Goal: Find specific page/section: Find specific page/section

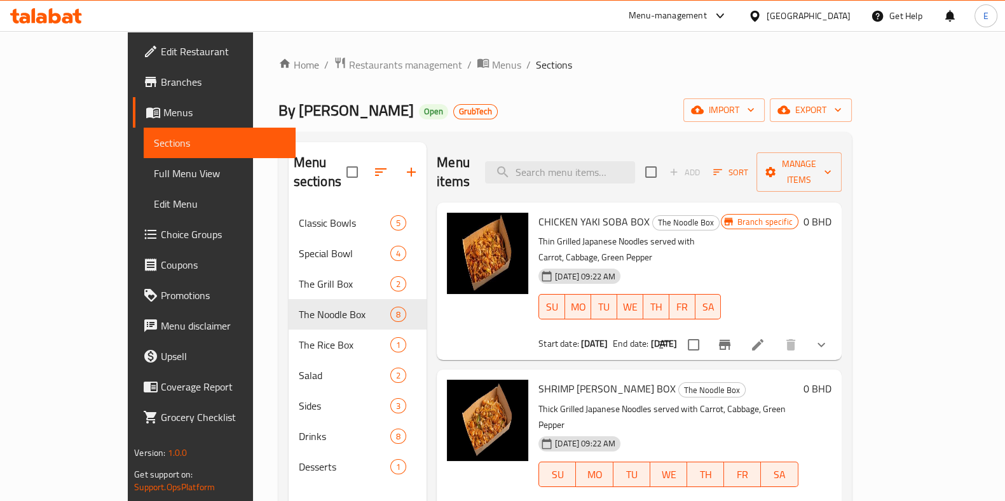
drag, startPoint x: 175, startPoint y: 49, endPoint x: 298, endPoint y: 21, distance: 125.8
click at [308, 33] on div "Home / Restaurants management / Menus / Sections By Kojo Open GrubTech import e…" at bounding box center [565, 355] width 624 height 648
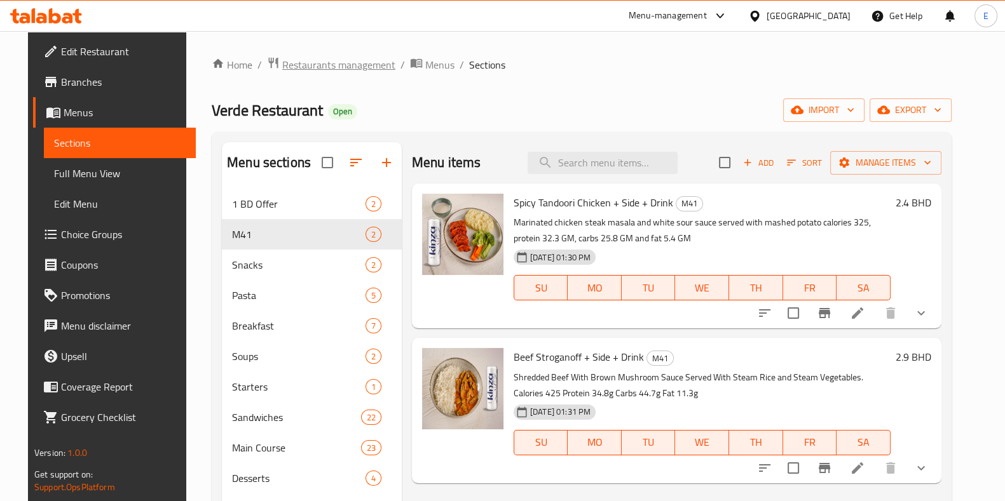
click at [300, 62] on span "Restaurants management" at bounding box center [338, 64] width 113 height 15
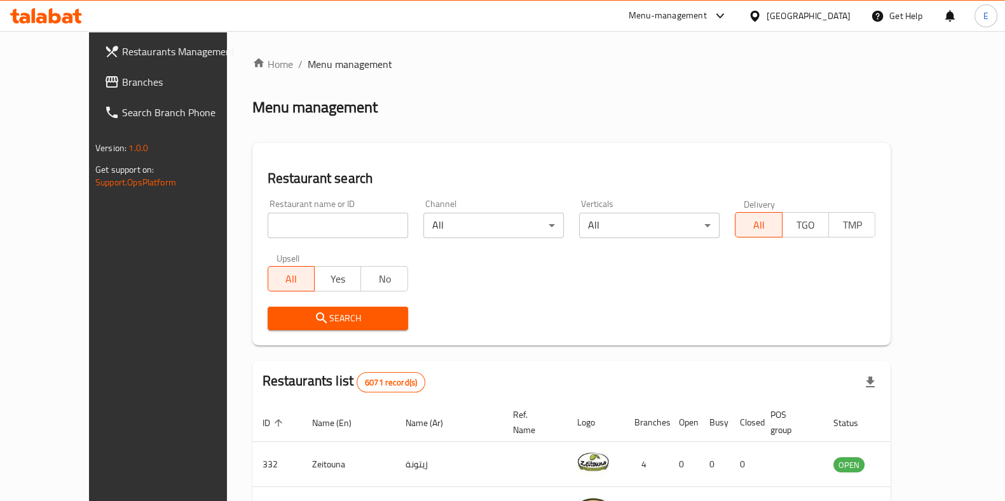
click at [301, 211] on div at bounding box center [502, 250] width 1005 height 501
click at [301, 214] on input "search" at bounding box center [338, 225] width 140 height 25
click at [300, 222] on input "search" at bounding box center [338, 225] width 140 height 25
drag, startPoint x: 210, startPoint y: 157, endPoint x: 200, endPoint y: 151, distance: 11.5
drag, startPoint x: 200, startPoint y: 151, endPoint x: 178, endPoint y: 86, distance: 67.9
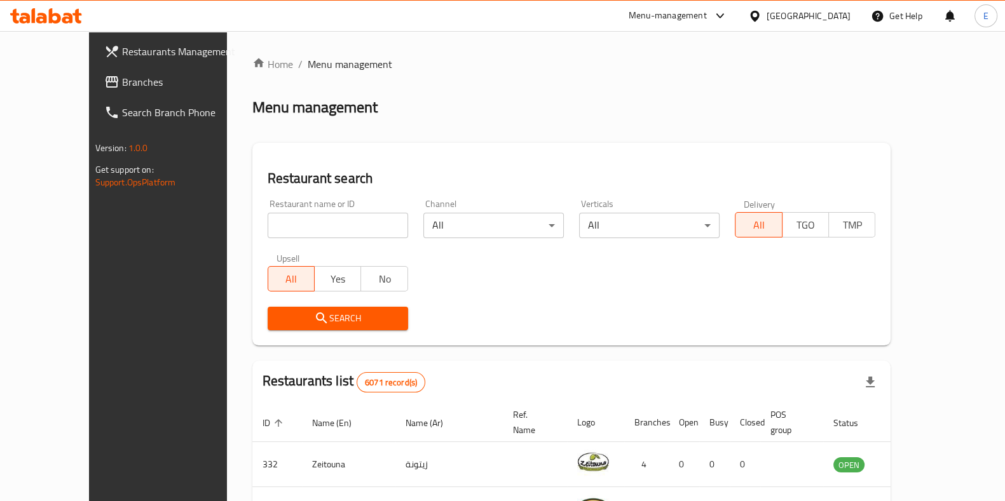
drag, startPoint x: 178, startPoint y: 86, endPoint x: 358, endPoint y: 82, distance: 179.9
drag, startPoint x: 358, startPoint y: 82, endPoint x: 562, endPoint y: 72, distance: 204.2
drag, startPoint x: 562, startPoint y: 72, endPoint x: 794, endPoint y: 50, distance: 233.6
drag, startPoint x: 794, startPoint y: 50, endPoint x: 975, endPoint y: 77, distance: 183.1
drag, startPoint x: 975, startPoint y: 77, endPoint x: 590, endPoint y: 69, distance: 385.8
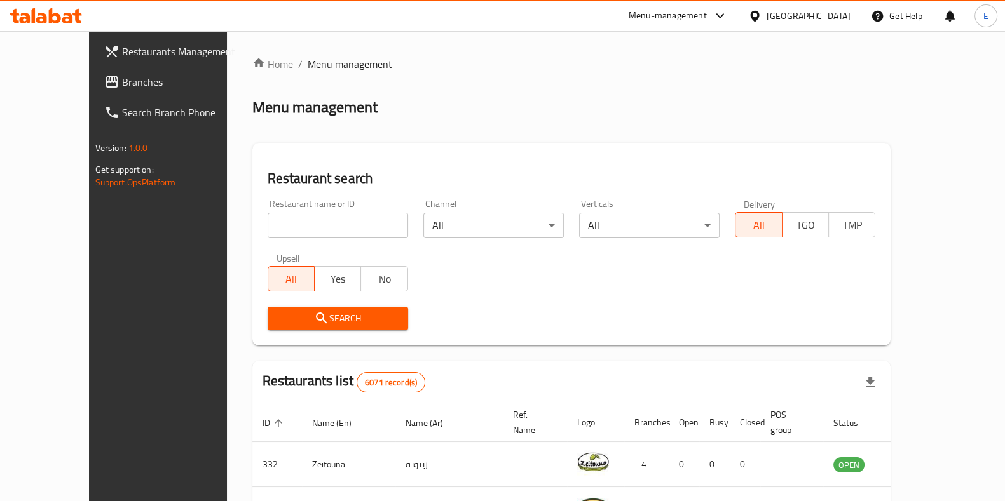
click at [590, 69] on ol "Home / Menu management" at bounding box center [571, 64] width 639 height 15
drag, startPoint x: 362, startPoint y: 205, endPoint x: 358, endPoint y: 210, distance: 6.9
click at [360, 208] on div "Restaurant name or ID Restaurant name or ID" at bounding box center [338, 219] width 140 height 39
click at [358, 211] on div "Restaurant name or ID Restaurant name or ID" at bounding box center [338, 219] width 140 height 39
click at [362, 221] on input "search" at bounding box center [338, 225] width 140 height 25
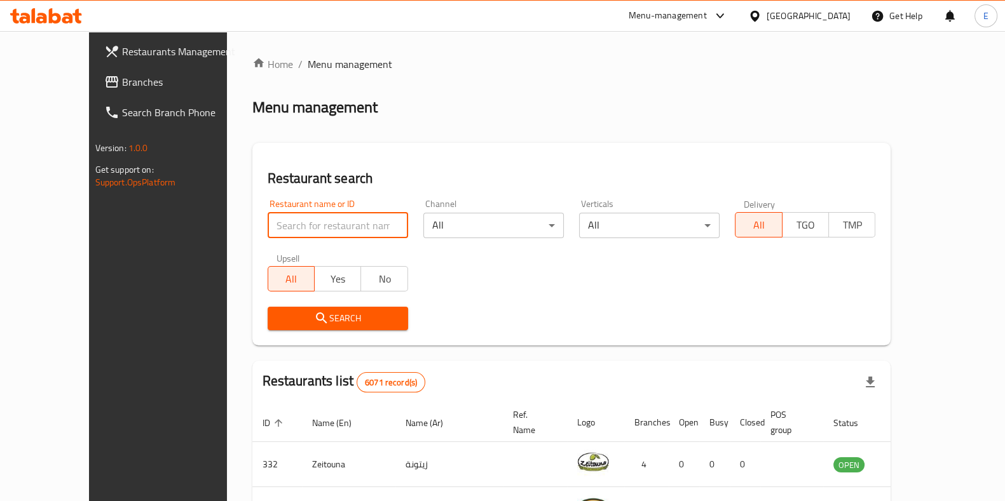
click at [362, 221] on input "search" at bounding box center [338, 225] width 140 height 25
type input "little"
click button "Search" at bounding box center [338, 319] width 140 height 24
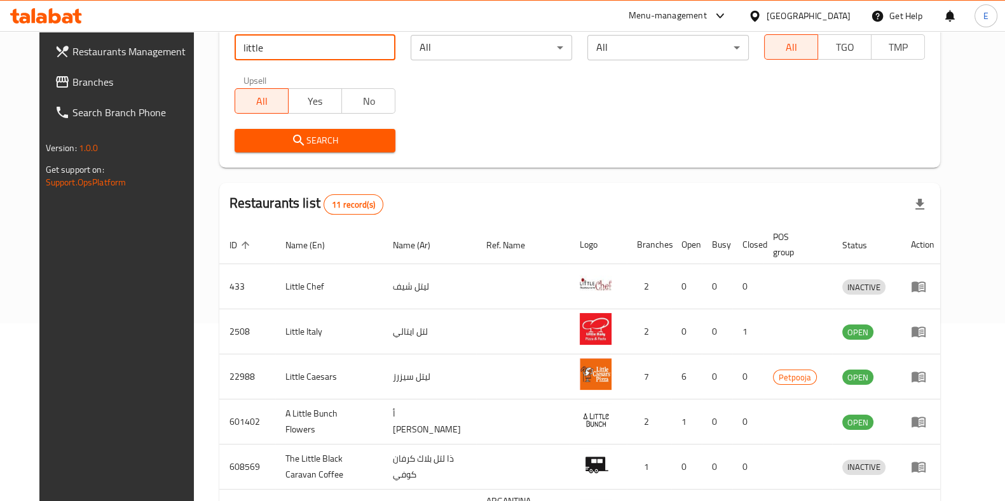
scroll to position [238, 0]
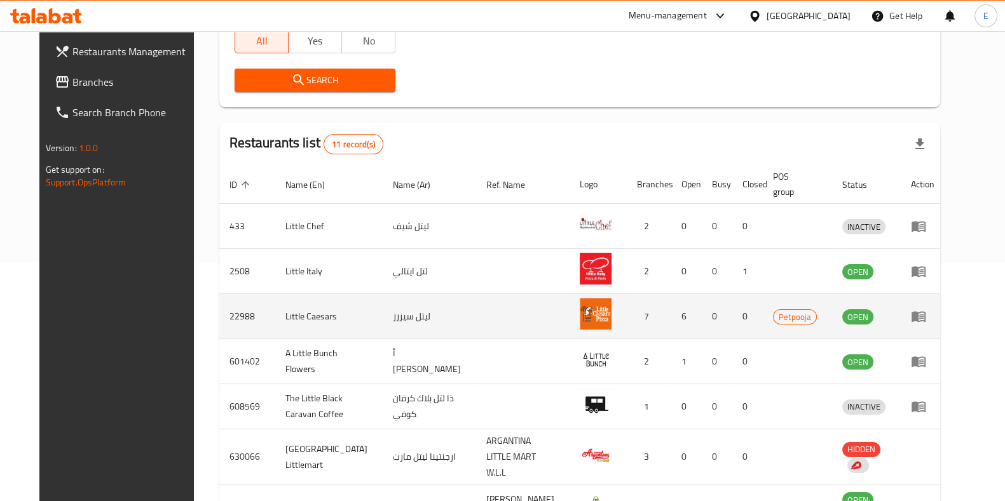
click at [226, 315] on td "22988" at bounding box center [247, 316] width 56 height 45
drag, startPoint x: 226, startPoint y: 315, endPoint x: 238, endPoint y: 306, distance: 15.2
click at [226, 314] on td "22988" at bounding box center [247, 316] width 56 height 45
click at [219, 316] on td "22988" at bounding box center [247, 316] width 56 height 45
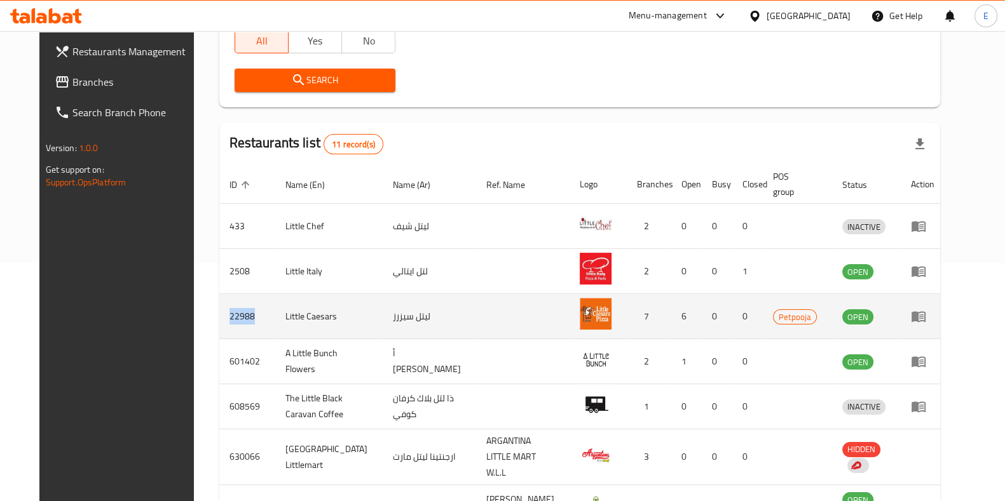
copy td "22988"
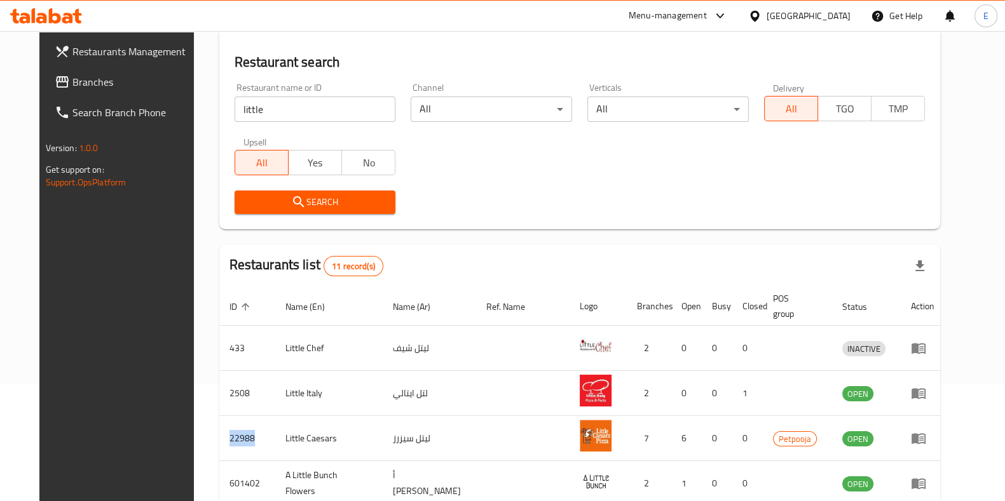
scroll to position [79, 0]
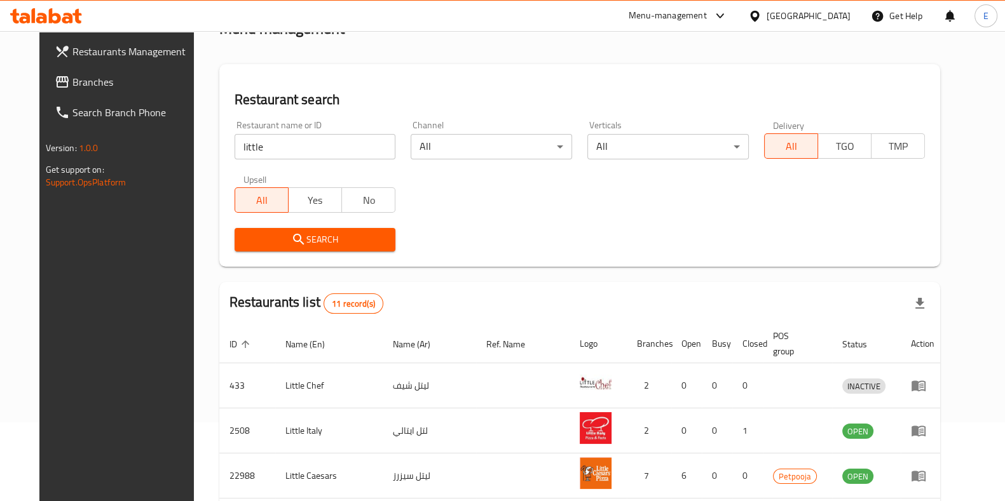
click at [71, 27] on div at bounding box center [46, 15] width 92 height 25
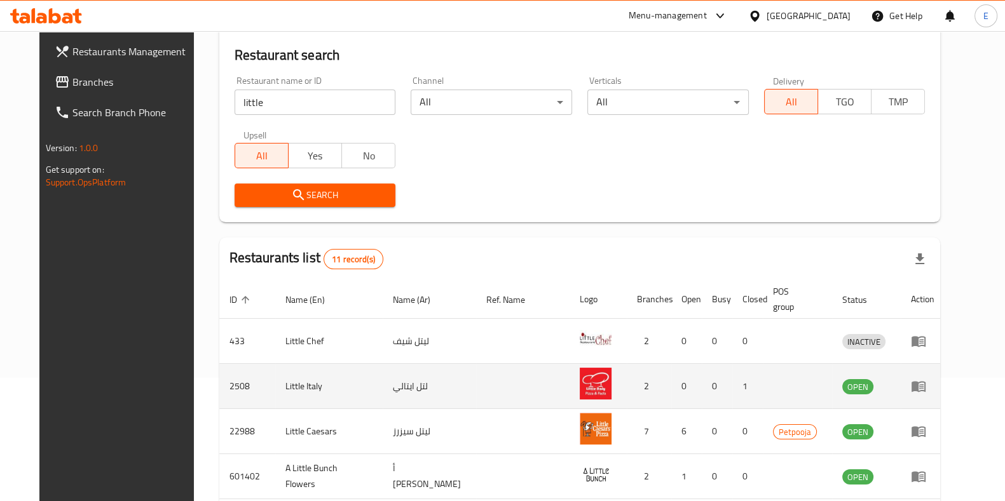
scroll to position [158, 0]
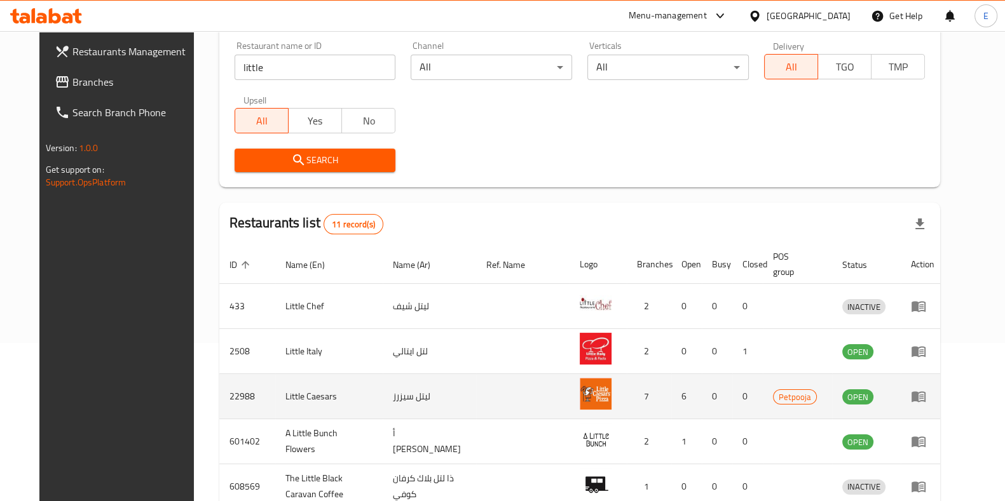
click at [219, 395] on td "22988" at bounding box center [247, 396] width 56 height 45
copy td "22988"
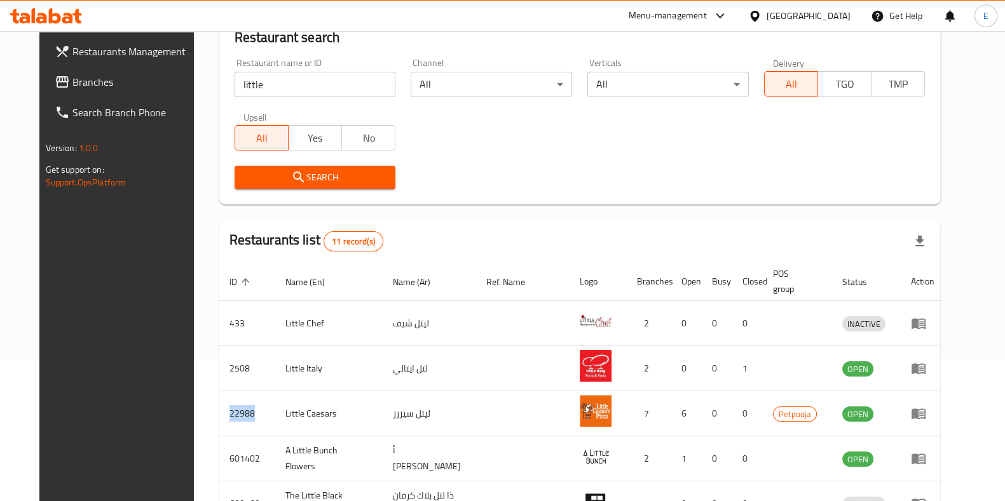
scroll to position [0, 0]
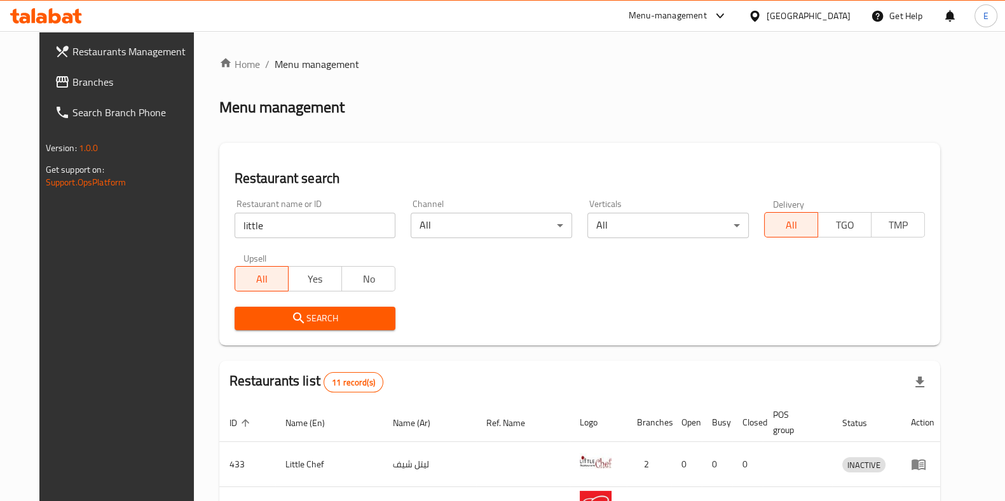
click at [54, 20] on icon at bounding box center [46, 15] width 72 height 15
